Goal: Information Seeking & Learning: Learn about a topic

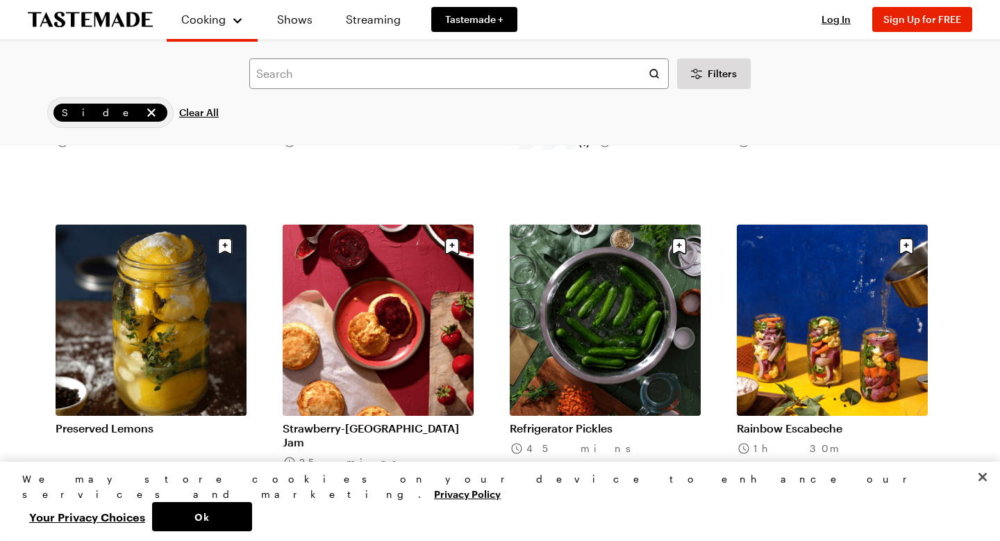
scroll to position [1244, 0]
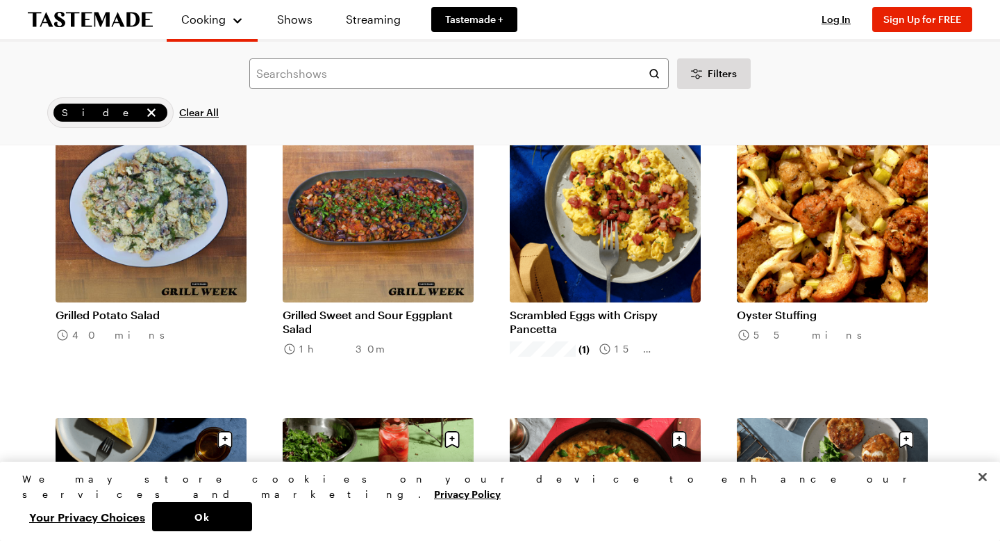
scroll to position [3196, 0]
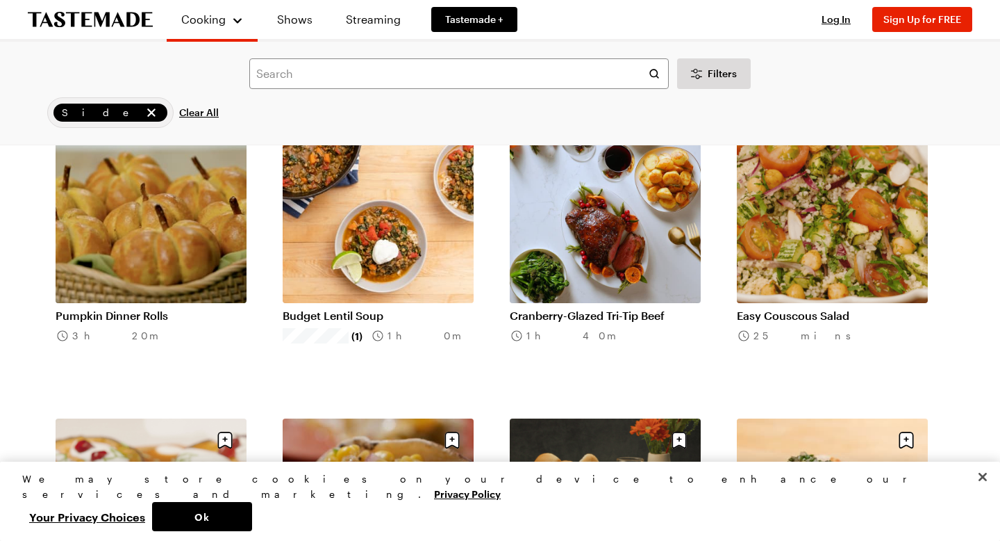
scroll to position [6875, 0]
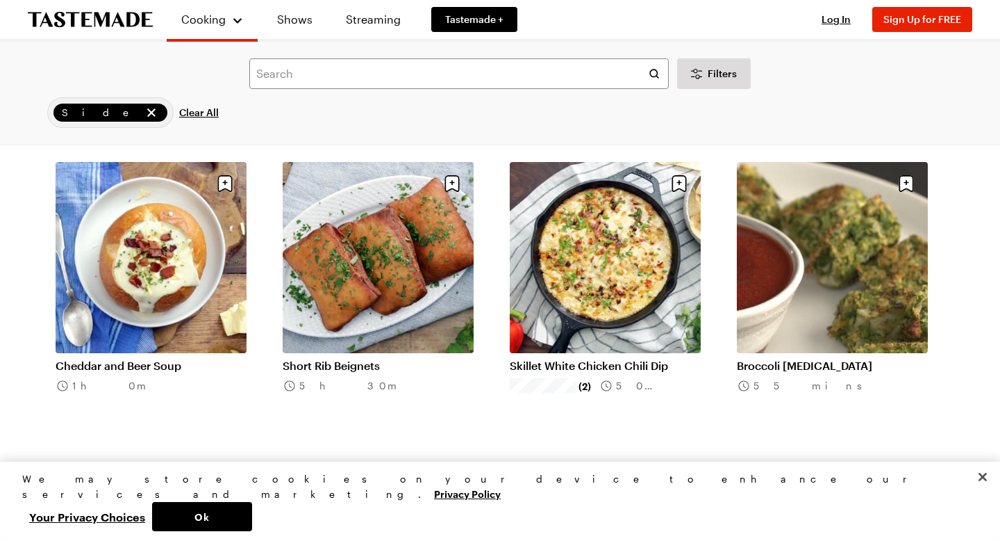
scroll to position [9645, 0]
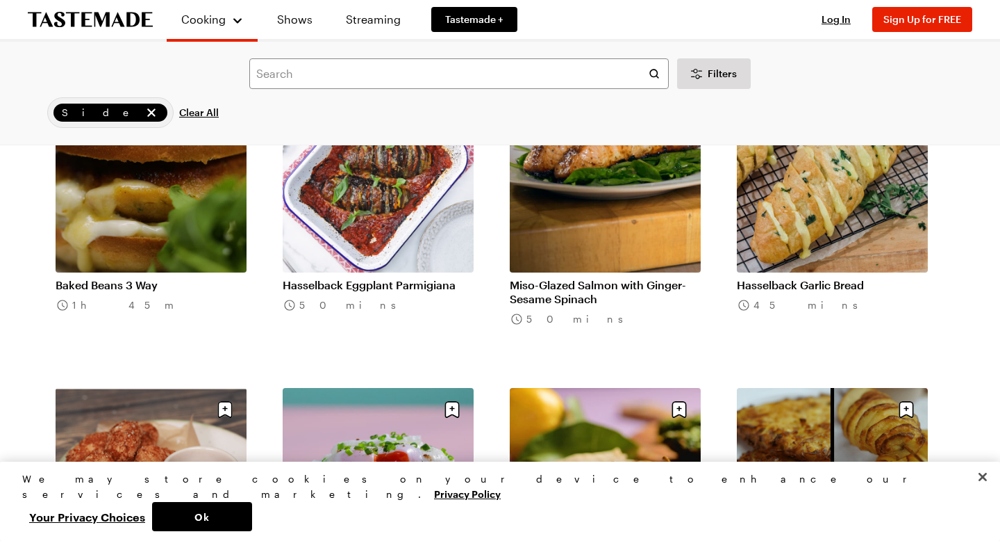
scroll to position [12446, 0]
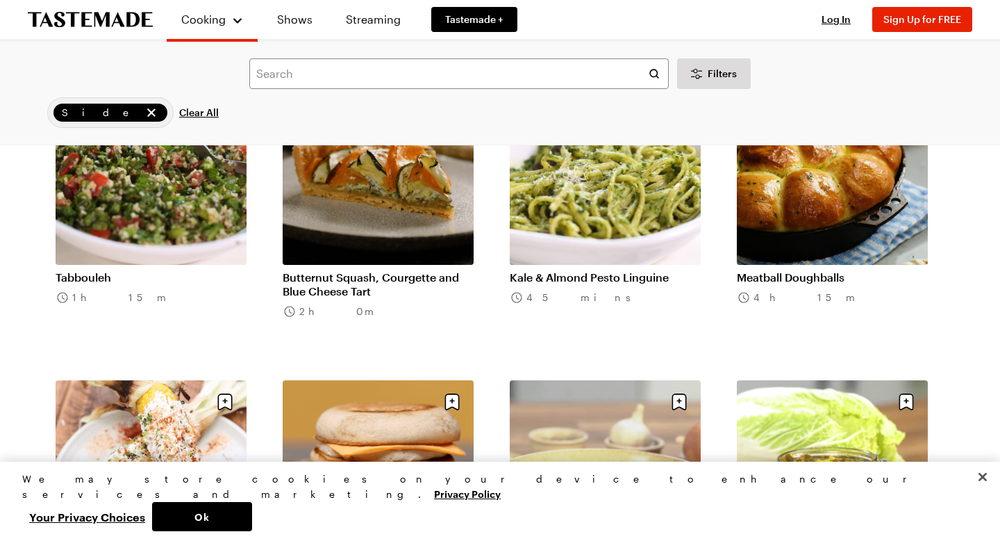
scroll to position [13038, 0]
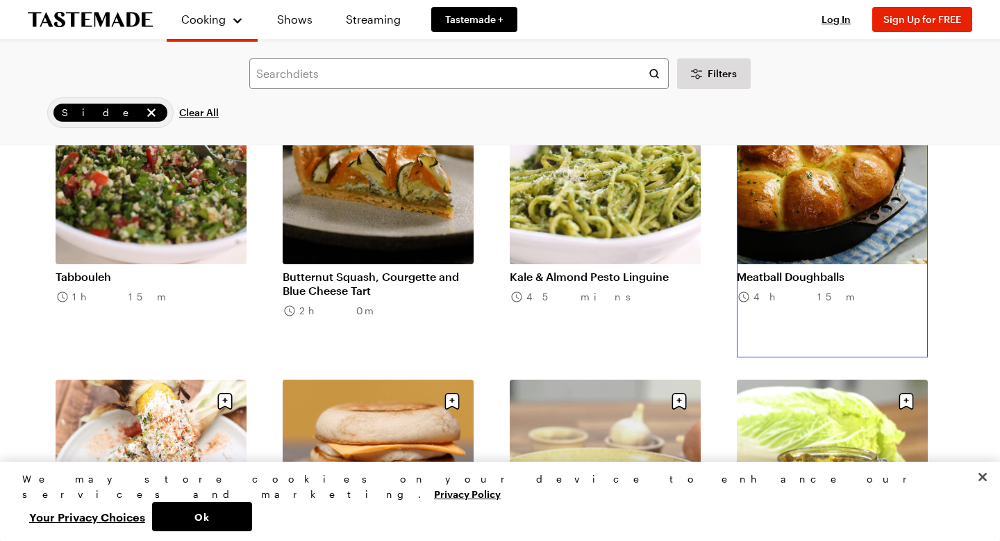
click at [831, 270] on link "Meatball Doughballs" at bounding box center [832, 277] width 191 height 14
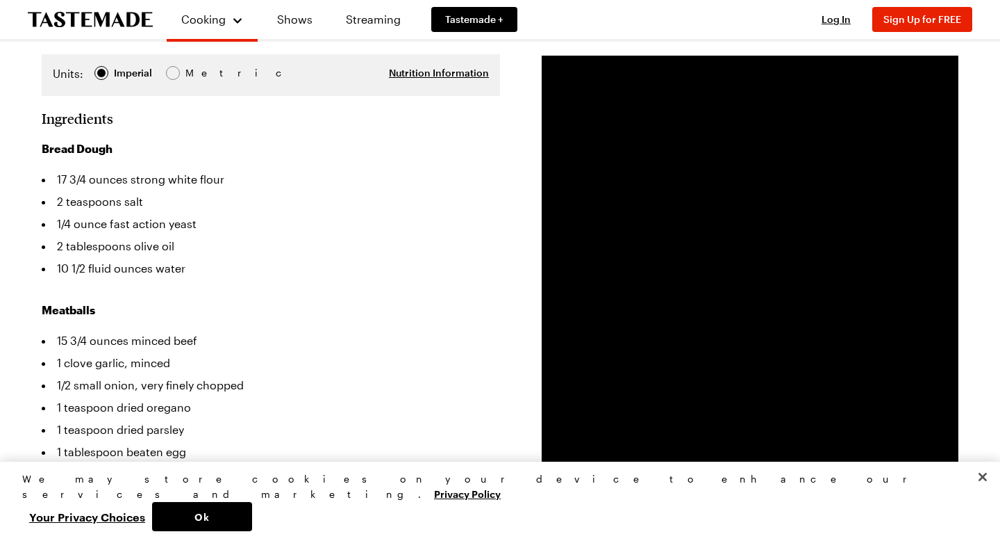
scroll to position [288, 0]
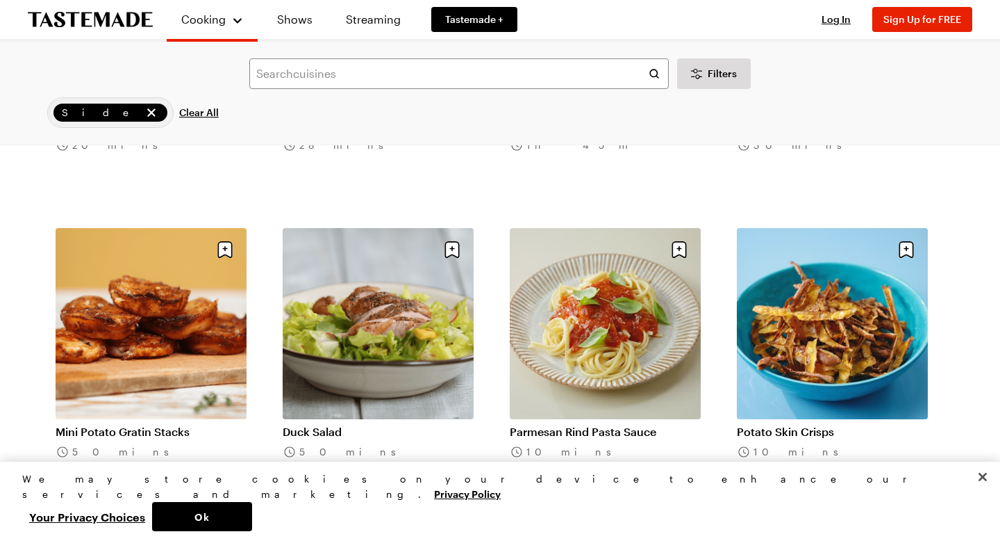
scroll to position [14312, 0]
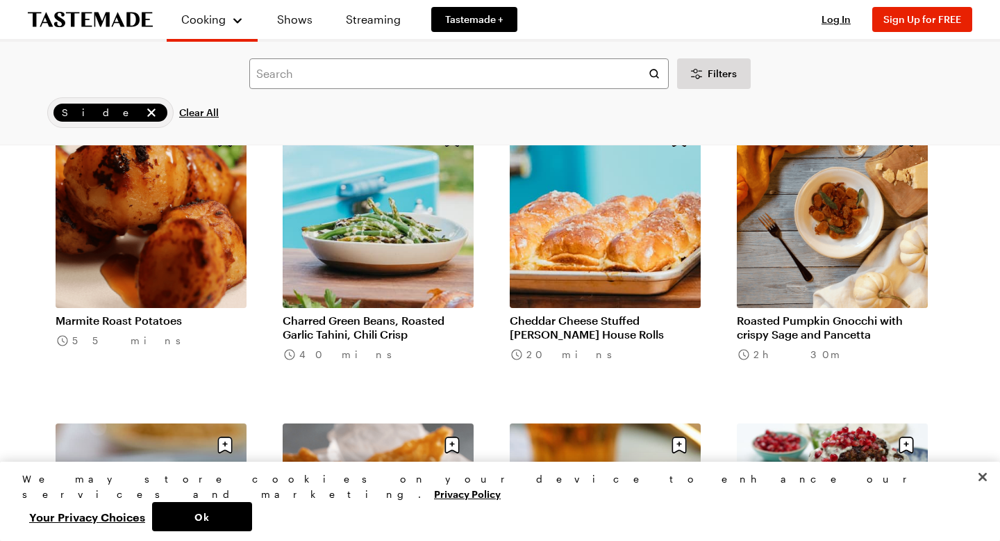
scroll to position [14930, 0]
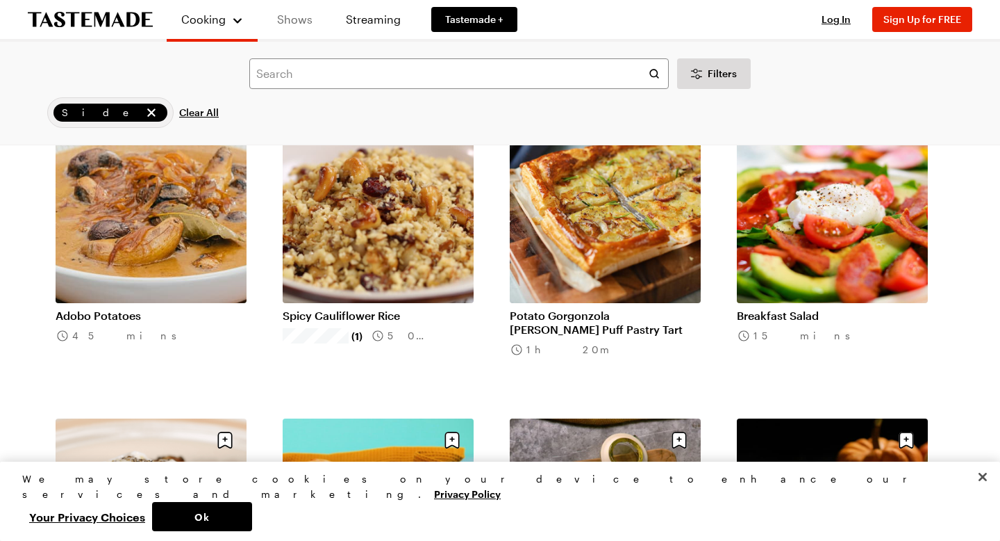
scroll to position [16414, 0]
